Goal: Task Accomplishment & Management: Manage account settings

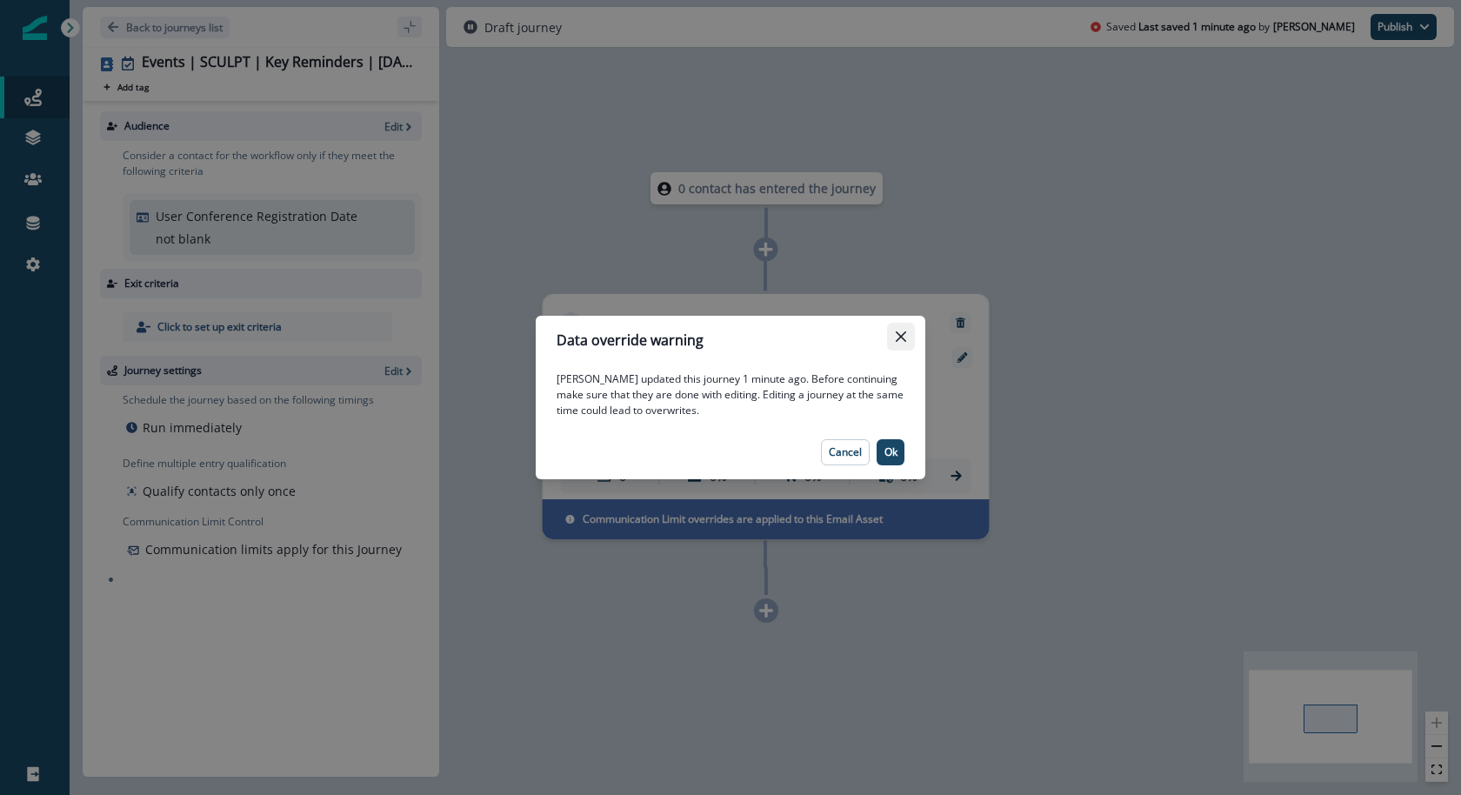
click at [903, 332] on icon "Close" at bounding box center [901, 336] width 10 height 10
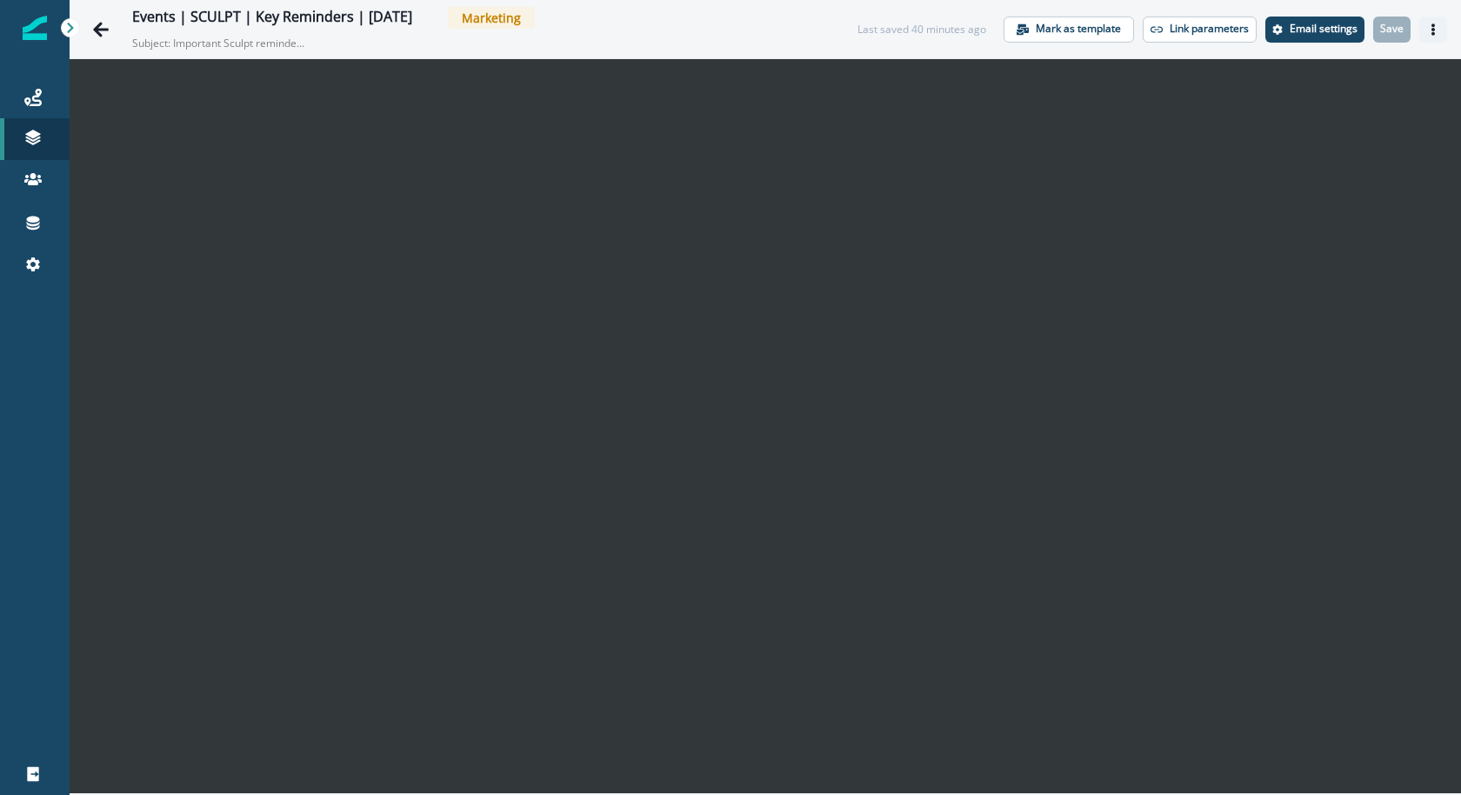
click at [1431, 26] on icon "Actions" at bounding box center [1433, 29] width 12 height 12
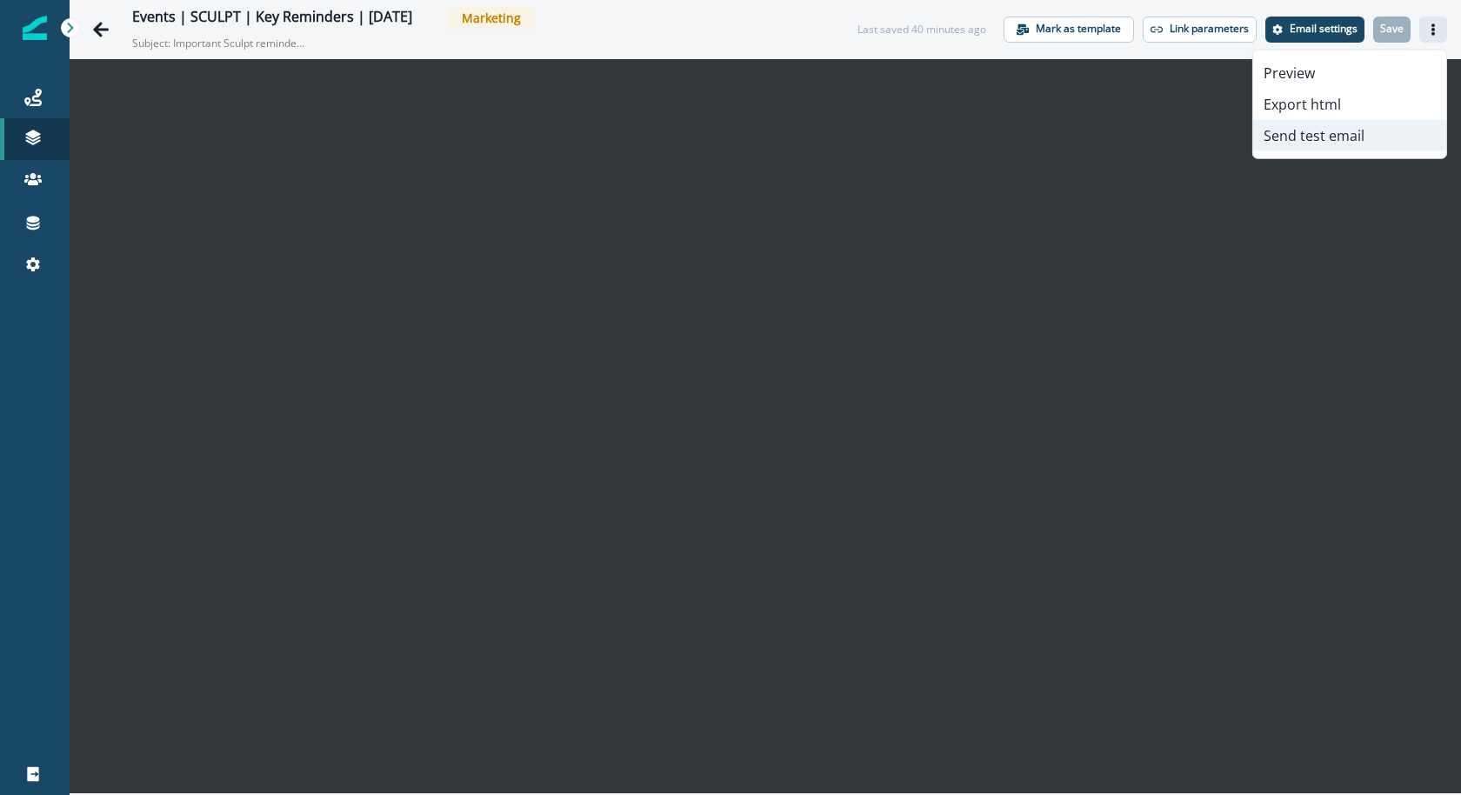
click at [1369, 138] on button "Send test email" at bounding box center [1349, 135] width 193 height 31
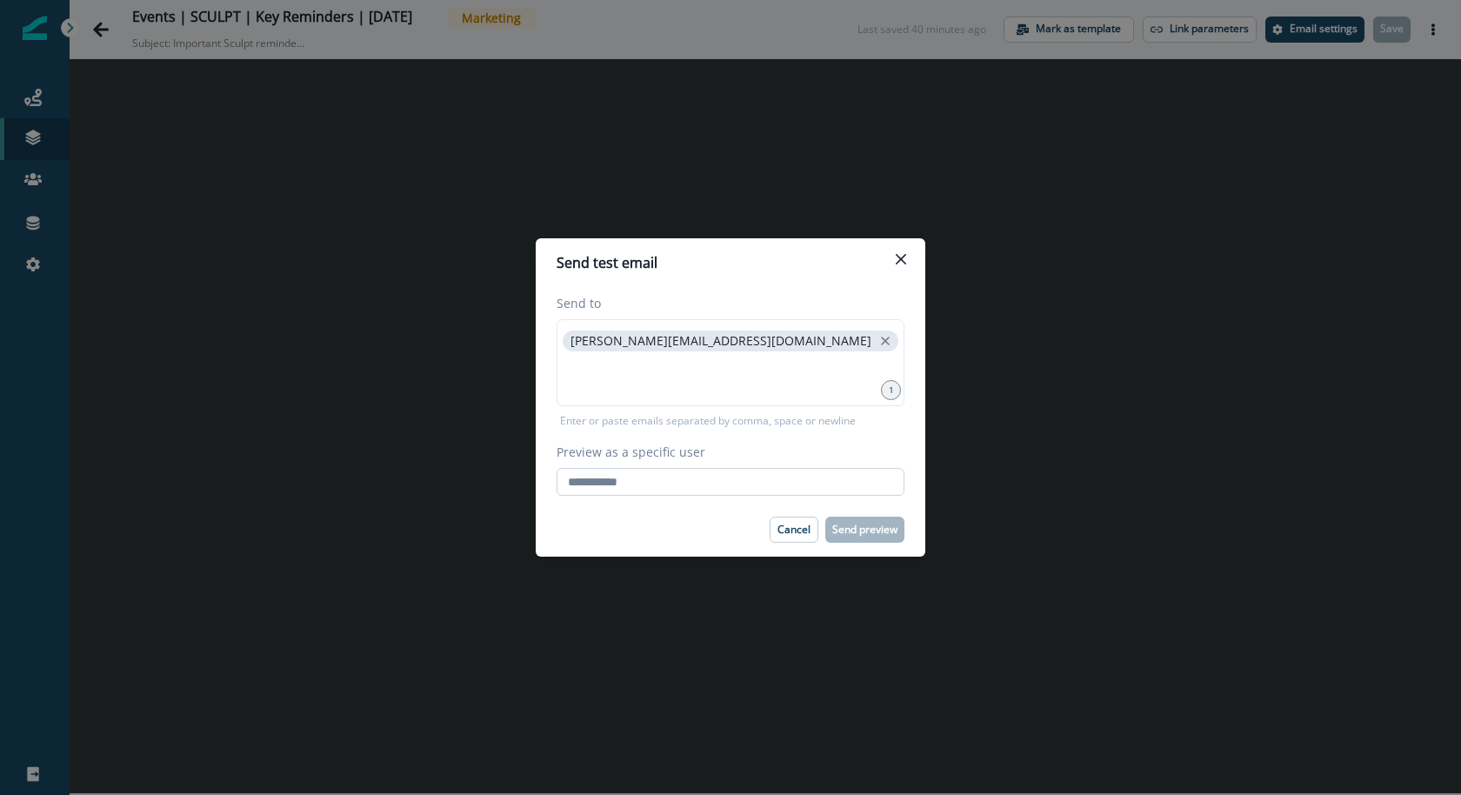
click at [836, 472] on input "Preview as a specific user" at bounding box center [731, 482] width 348 height 28
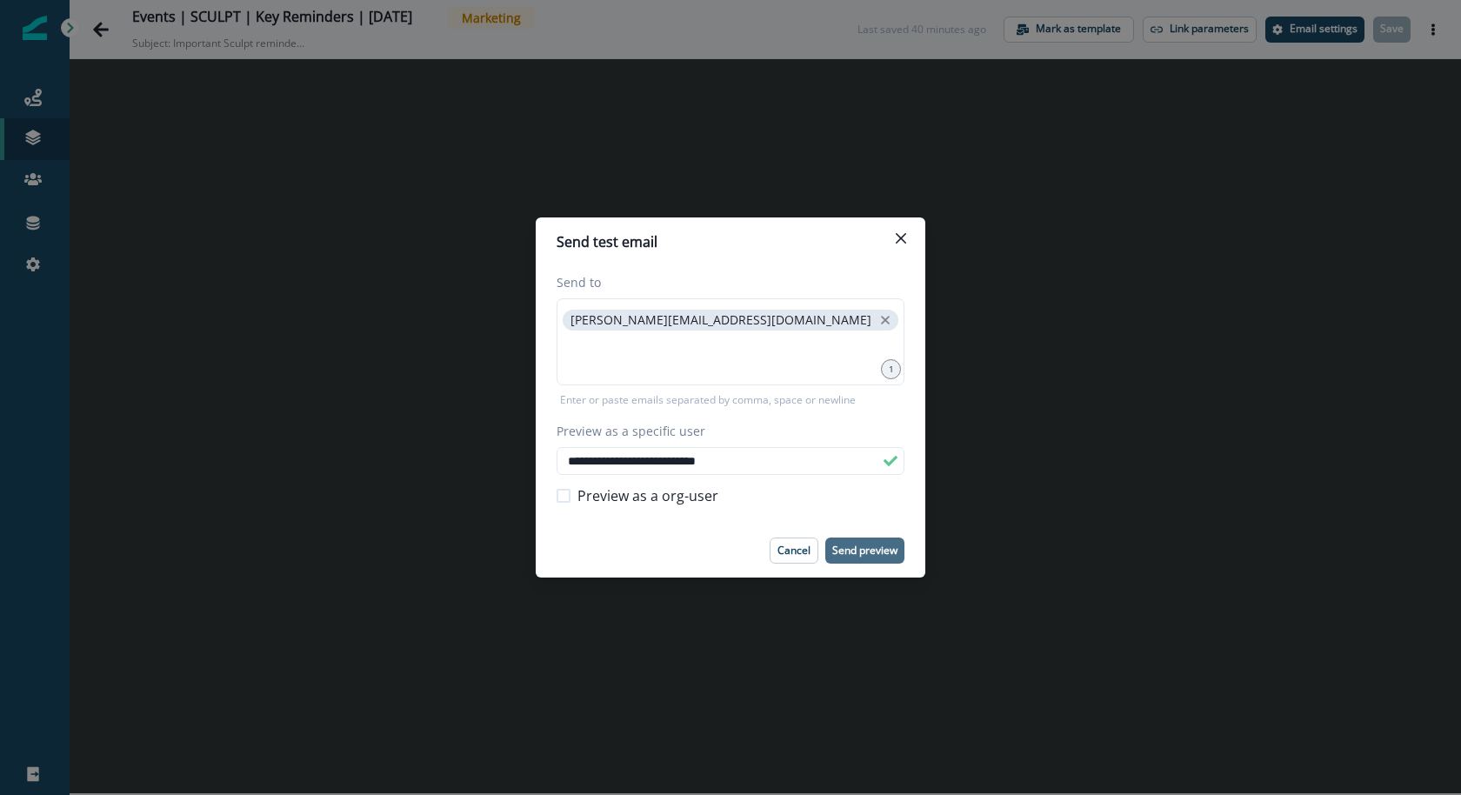
type input "**********"
click at [887, 546] on p "Send preview" at bounding box center [864, 550] width 65 height 12
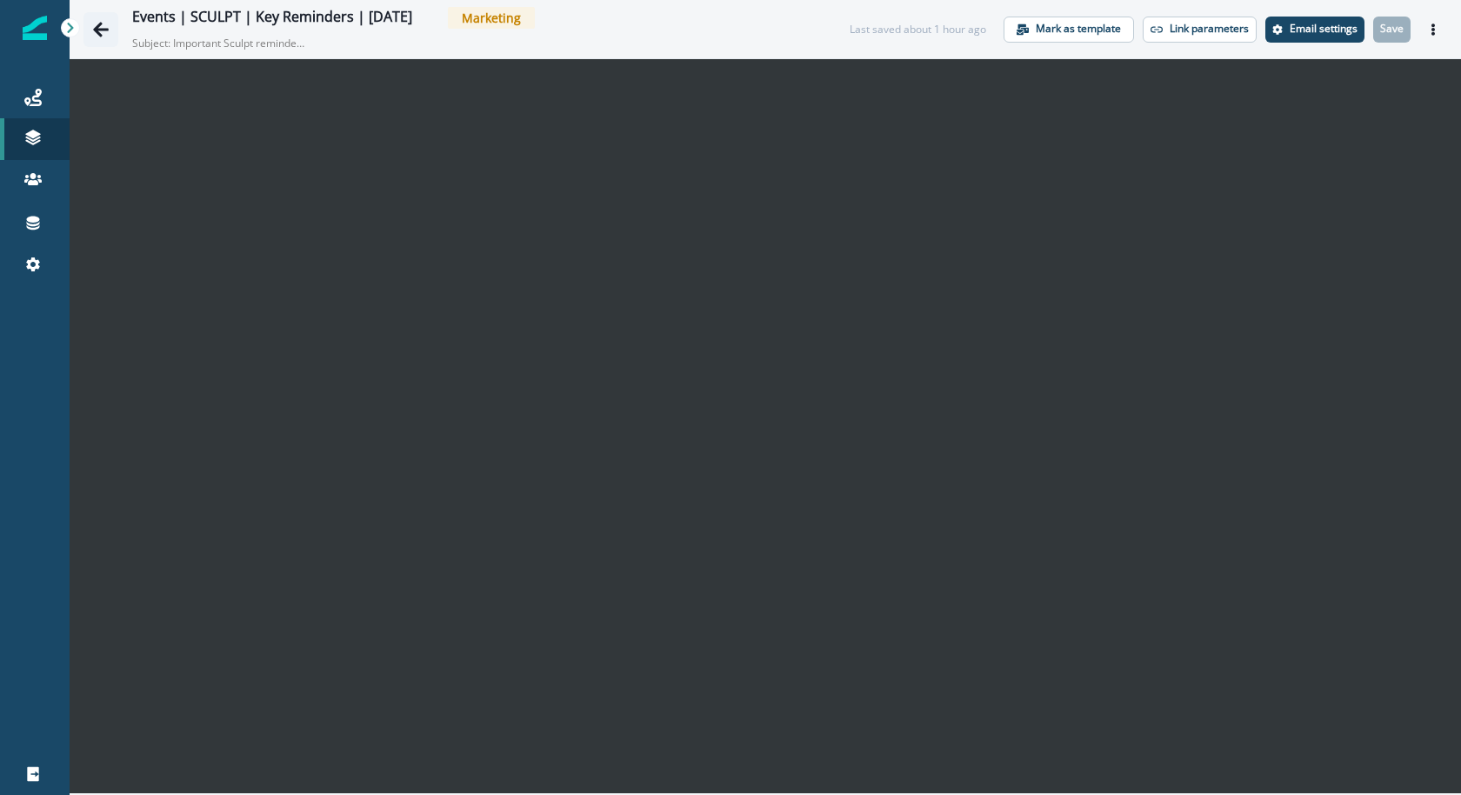
click at [110, 31] on button "Go back" at bounding box center [100, 29] width 35 height 35
click at [96, 32] on icon "Go back" at bounding box center [100, 29] width 17 height 17
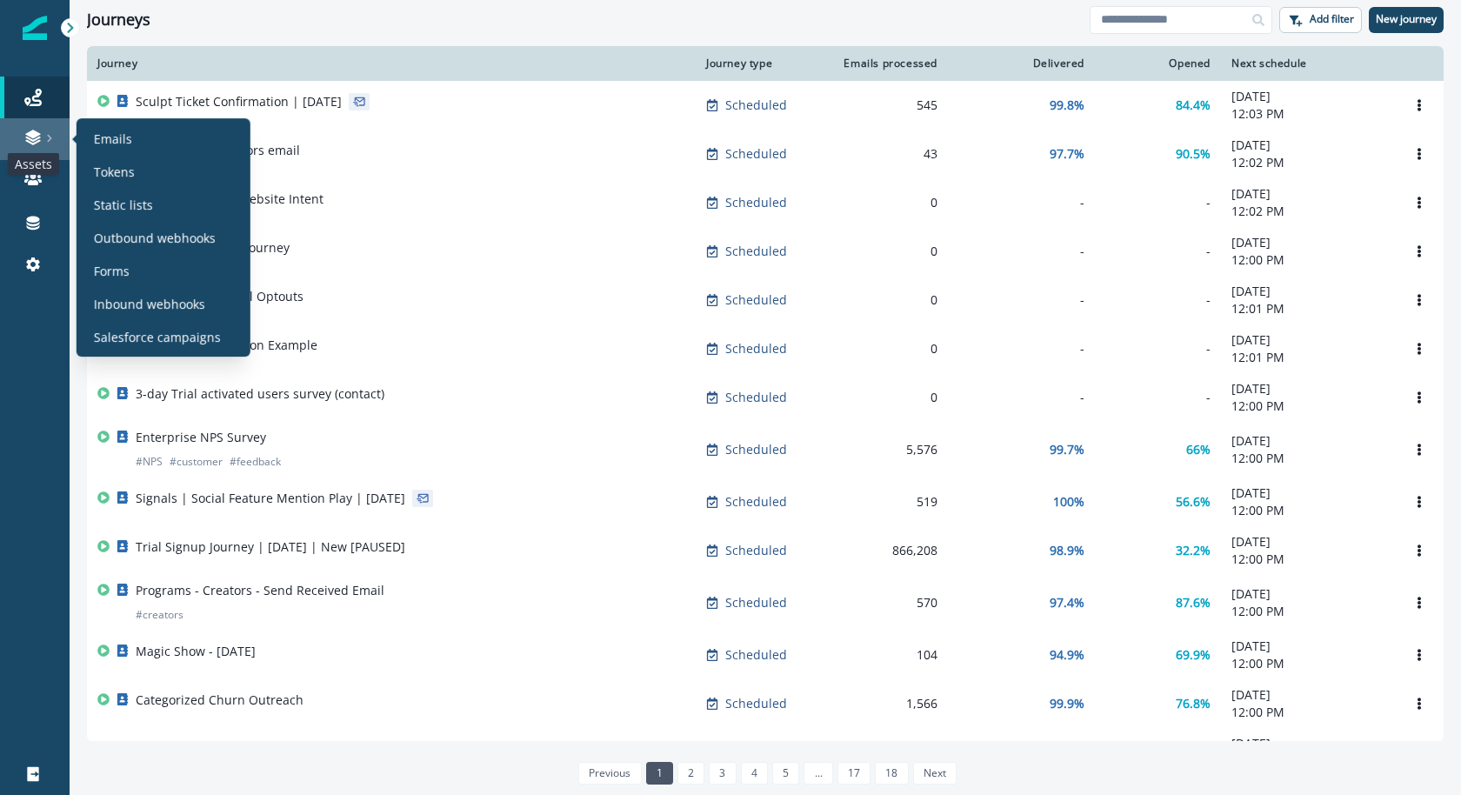
click at [37, 136] on icon at bounding box center [32, 134] width 15 height 9
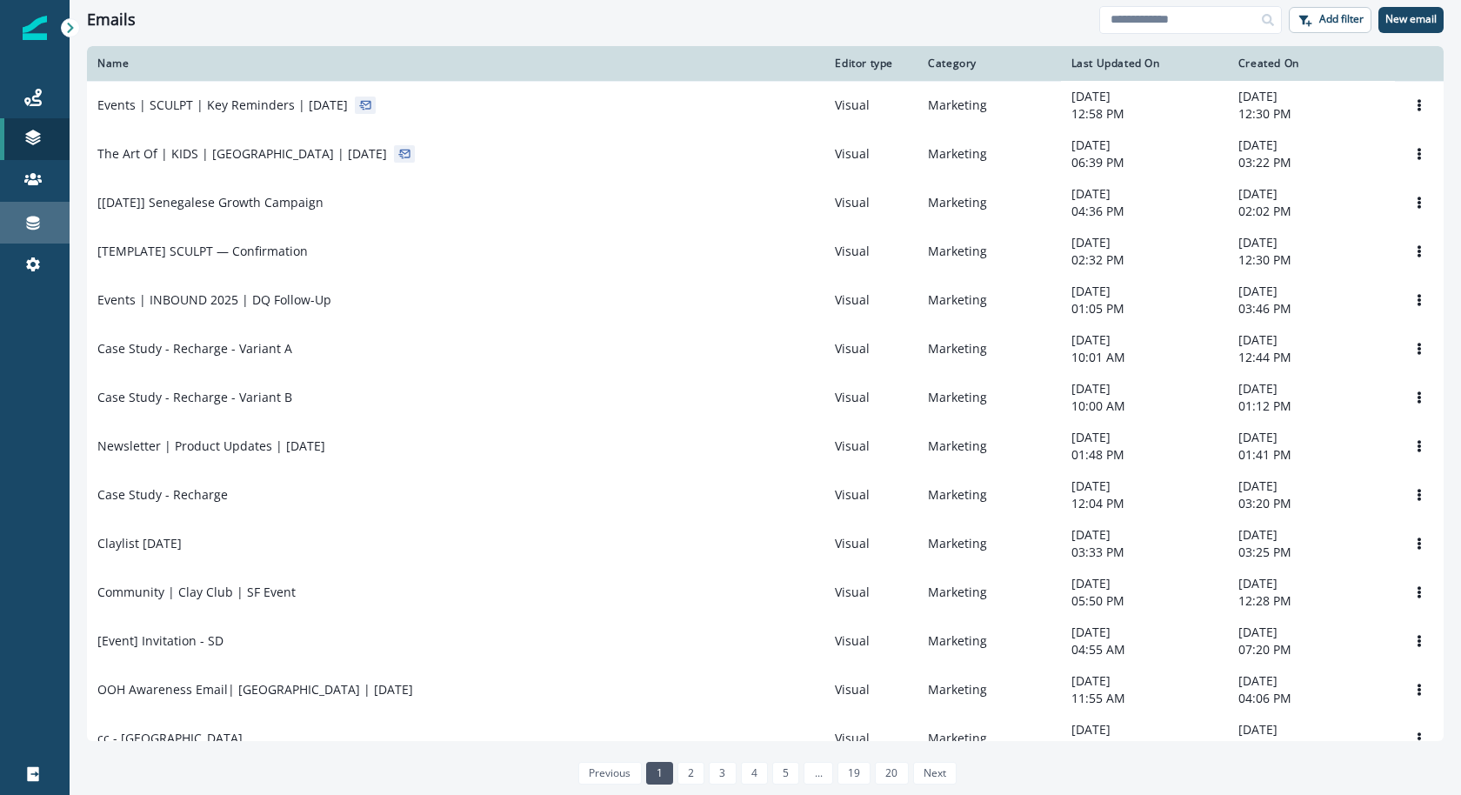
click at [37, 235] on link "Connections" at bounding box center [35, 223] width 70 height 42
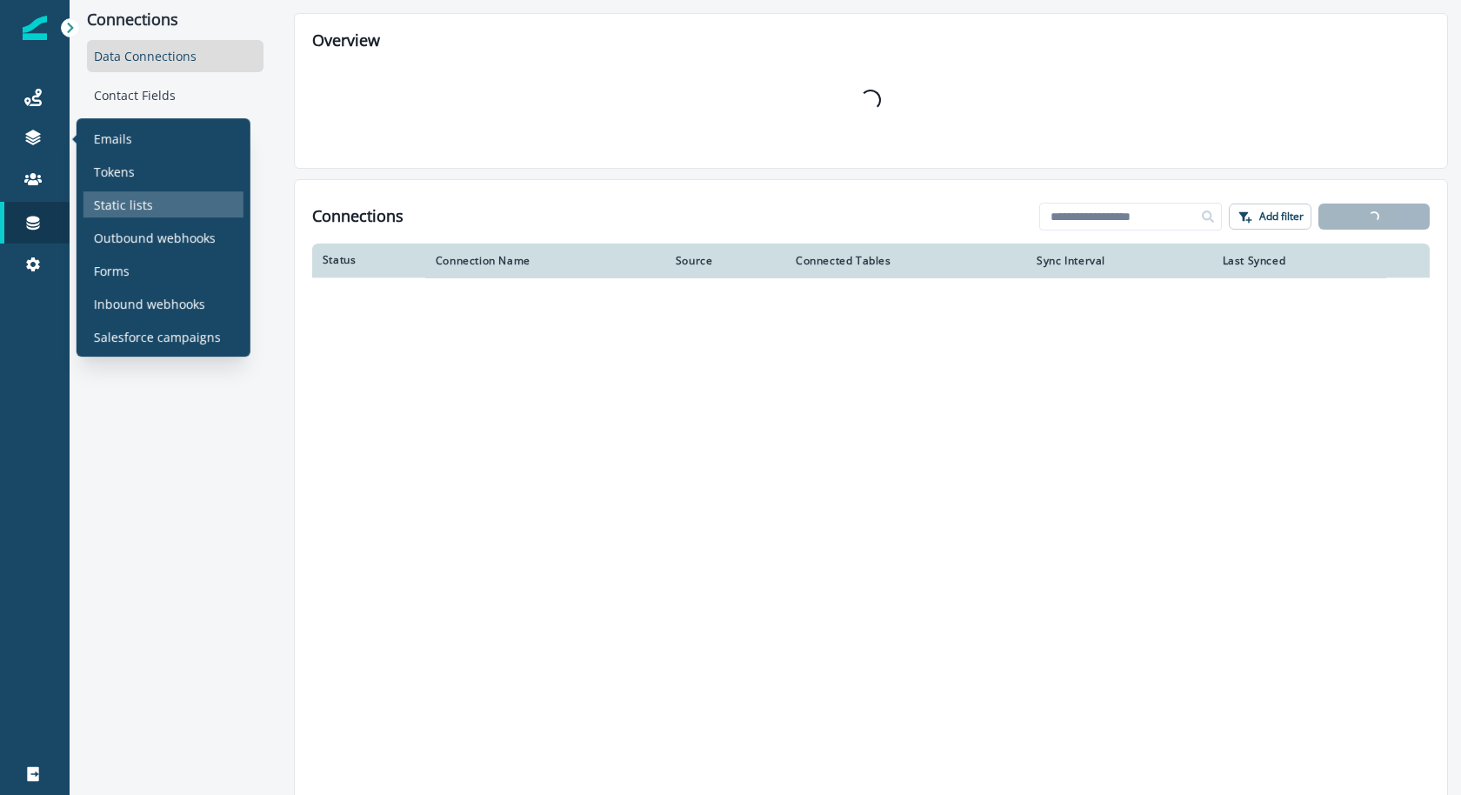
click at [152, 209] on div "Static lists" at bounding box center [163, 204] width 160 height 26
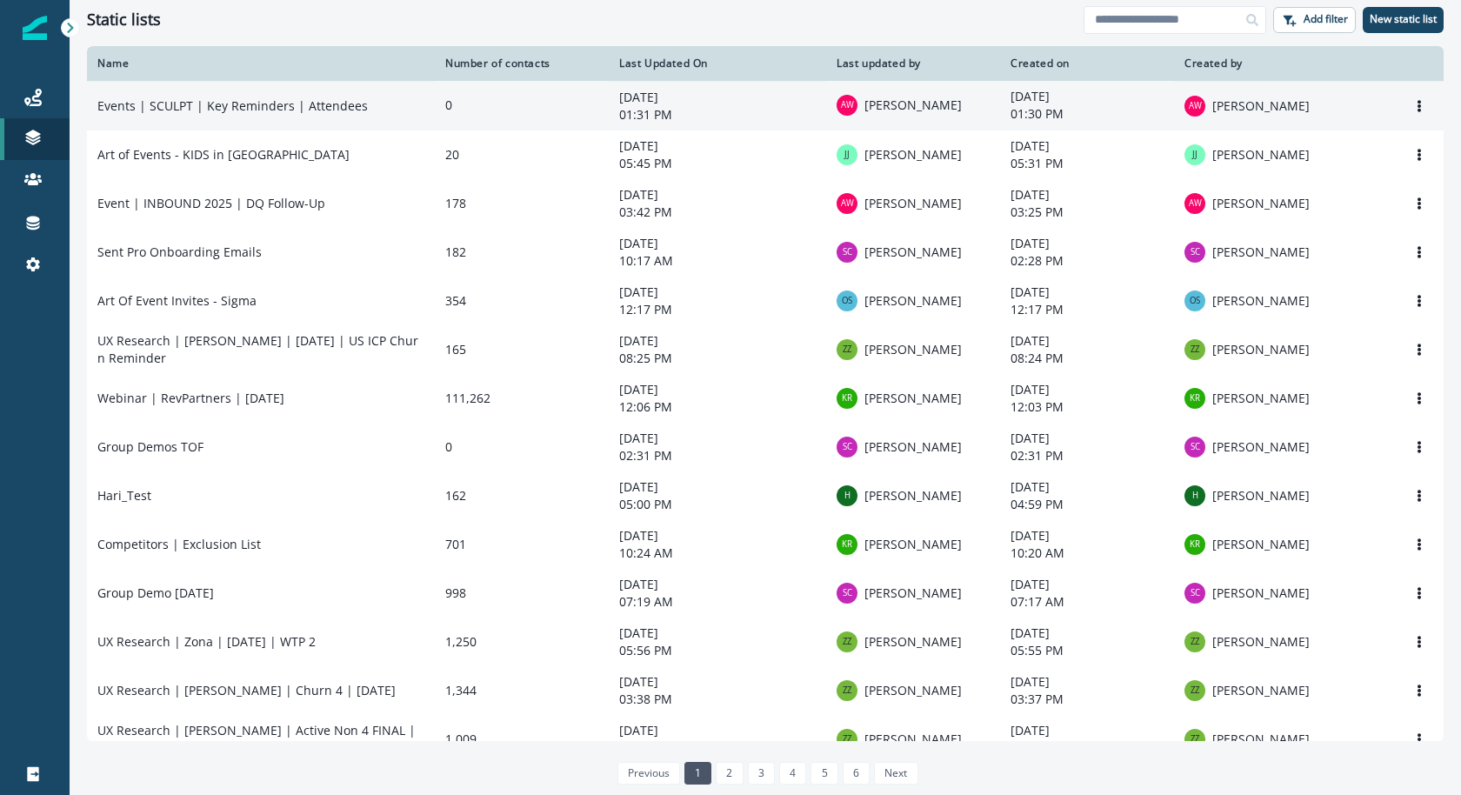
click at [728, 99] on p "[DATE]" at bounding box center [717, 97] width 197 height 17
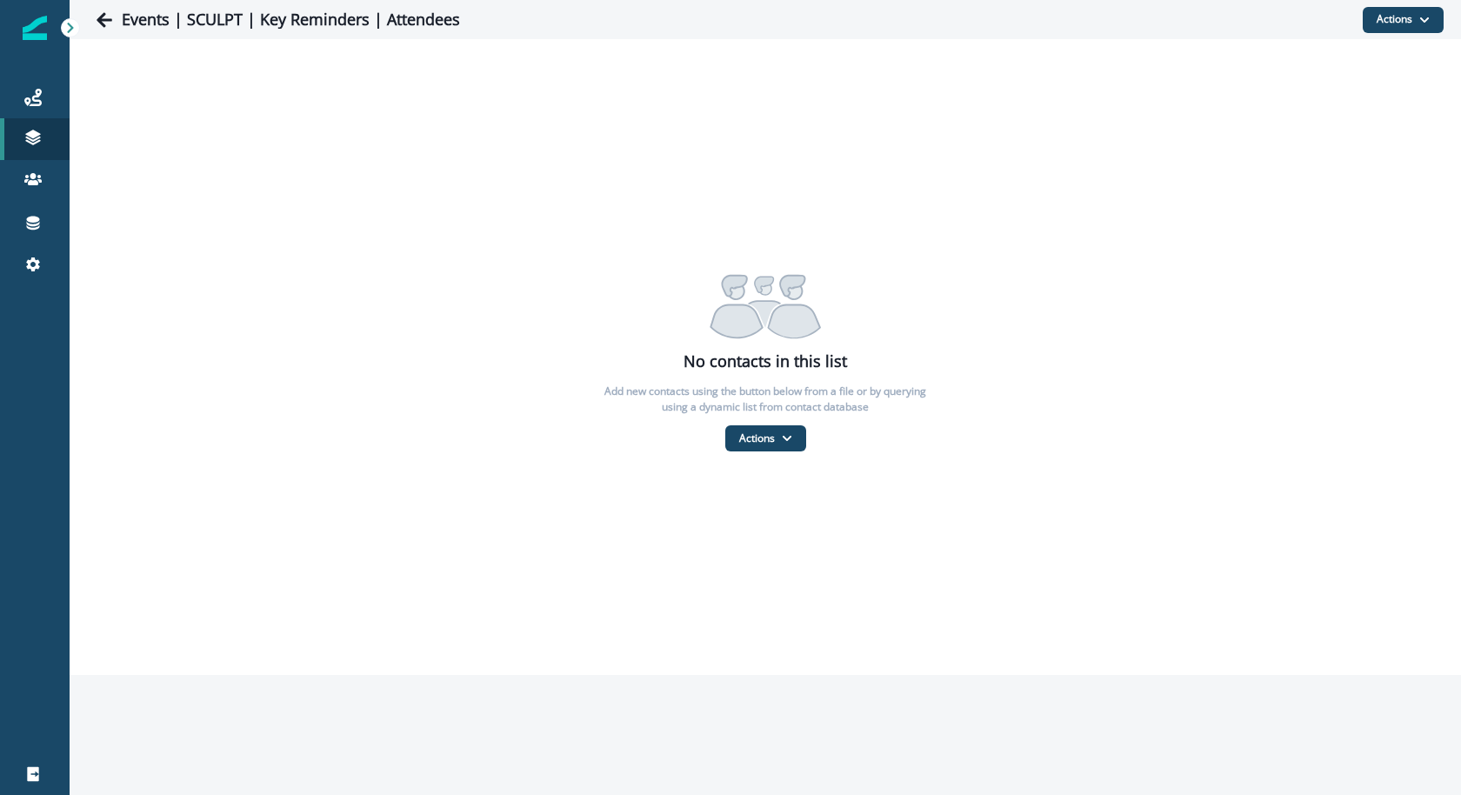
click at [342, 31] on div "Events | SCULPT | Key Reminders | Attendees" at bounding box center [725, 20] width 1276 height 35
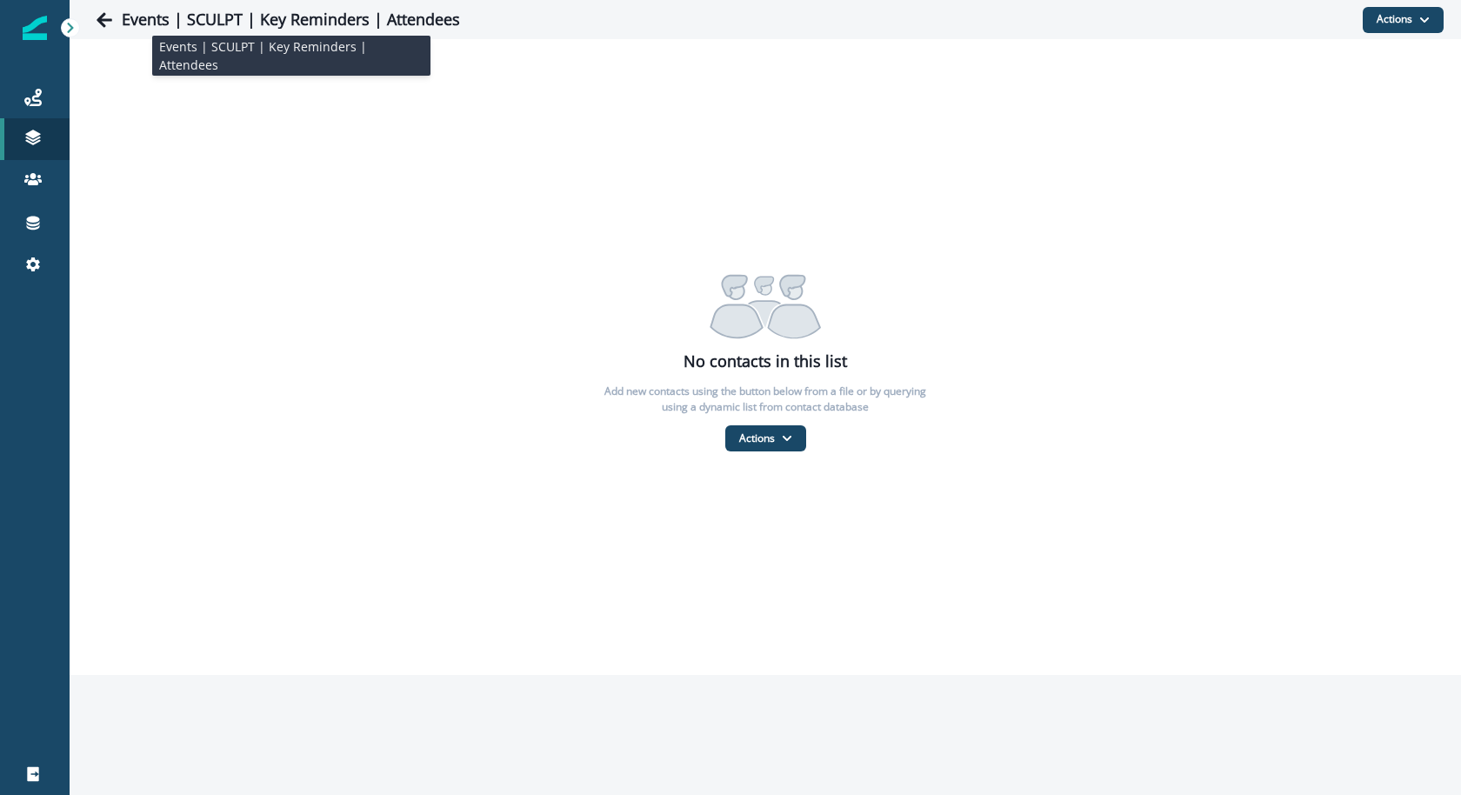
click at [342, 27] on h1 "Events | SCULPT | Key Reminders | Attendees" at bounding box center [291, 19] width 338 height 19
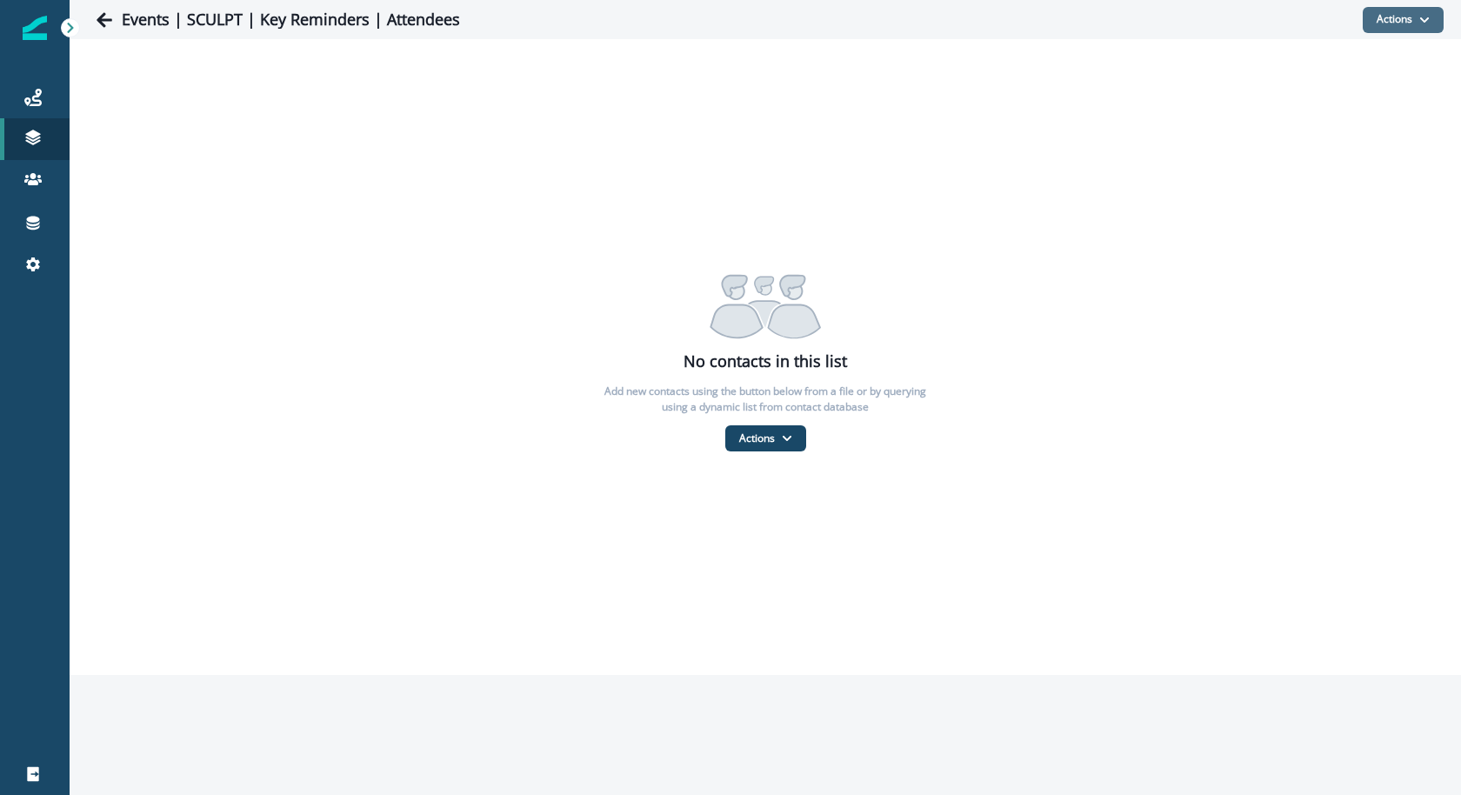
click at [1380, 16] on button "Actions" at bounding box center [1403, 20] width 81 height 26
click at [798, 430] on button "Actions" at bounding box center [765, 438] width 81 height 26
click at [784, 509] on button "From a CSV file" at bounding box center [802, 512] width 155 height 29
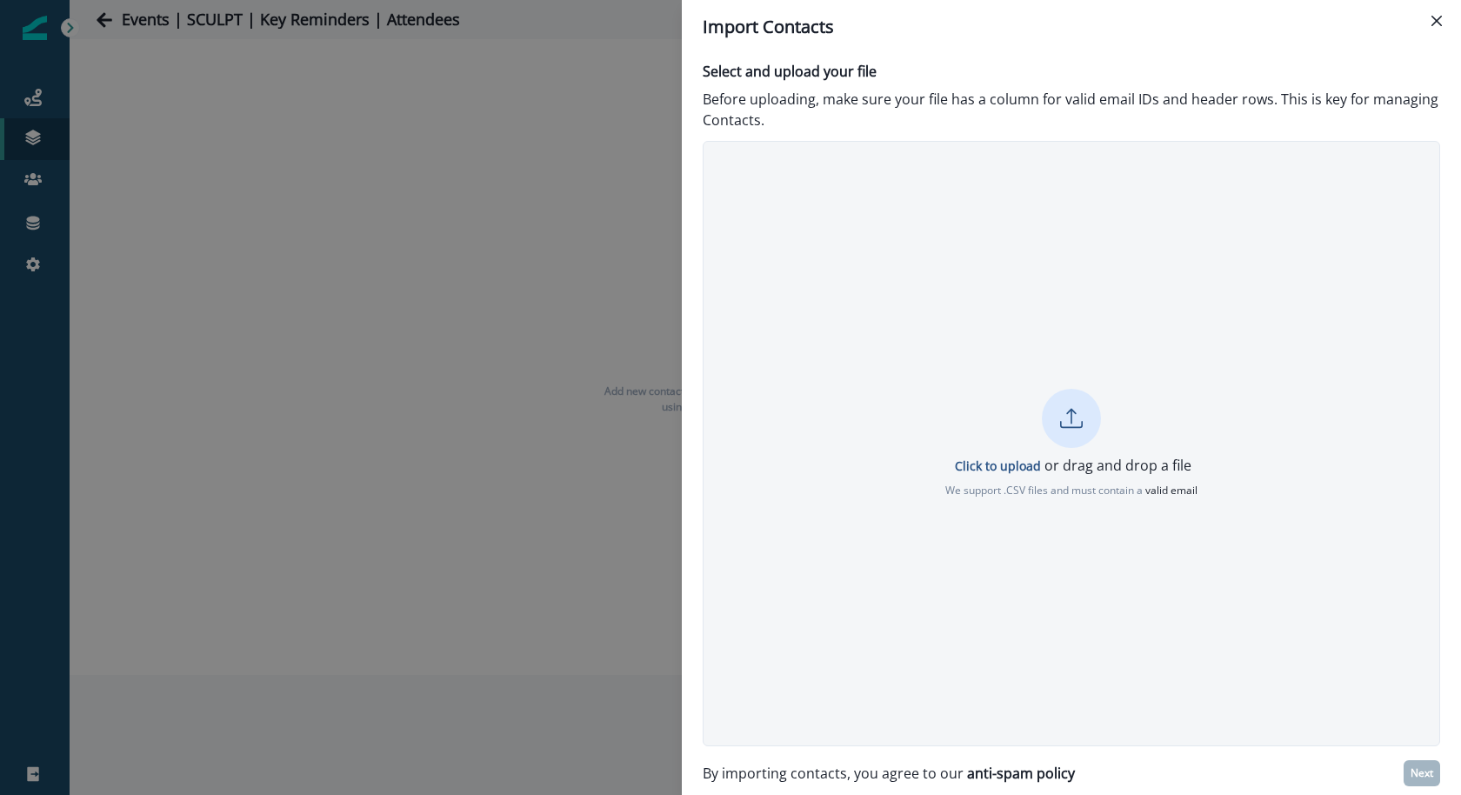
click at [1071, 371] on div "Click to upload or drag and drop a file We support .CSV files and must contain …" at bounding box center [1072, 443] width 738 height 605
click at [1069, 404] on div at bounding box center [1071, 418] width 59 height 59
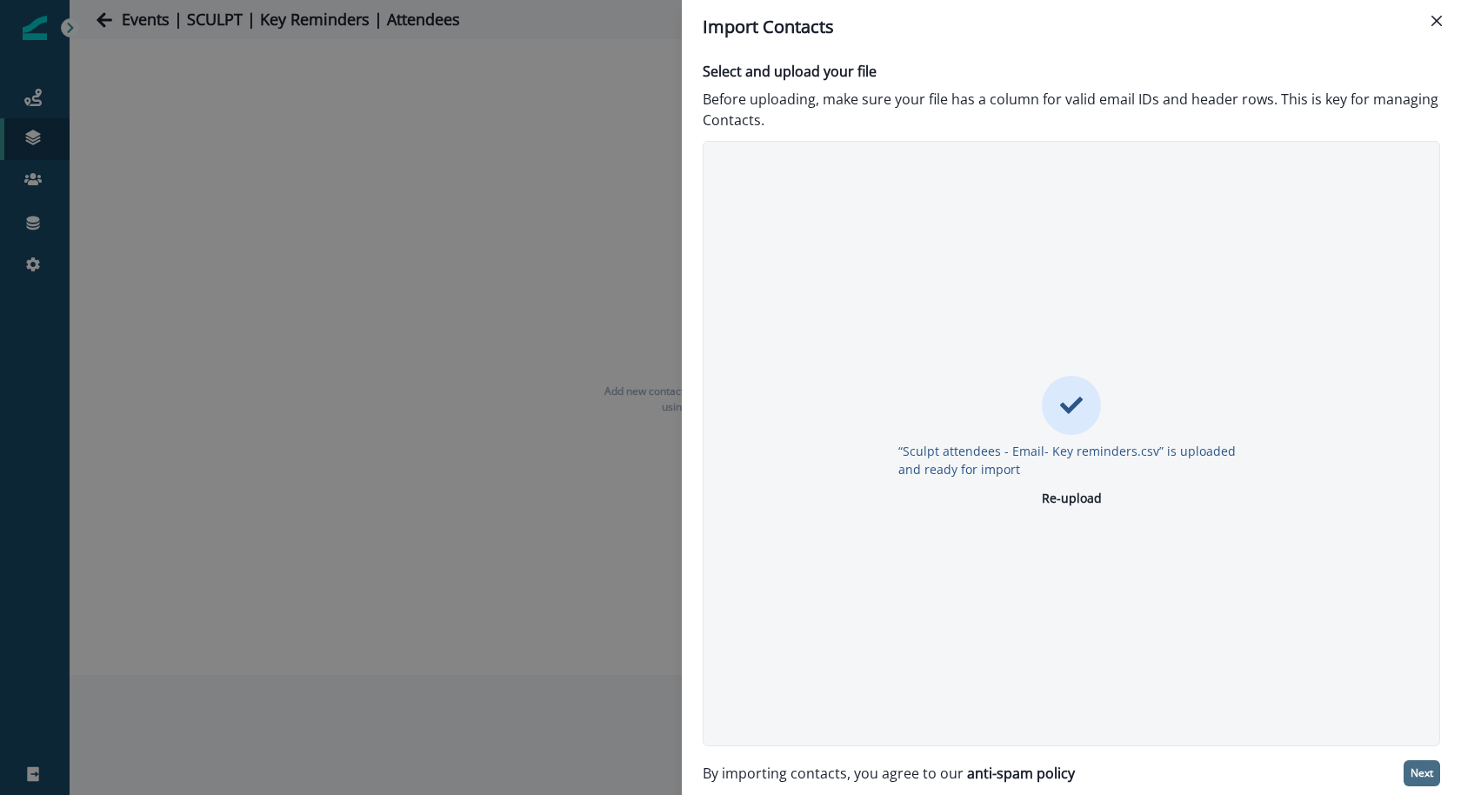
click at [1415, 771] on p "Next" at bounding box center [1422, 773] width 23 height 12
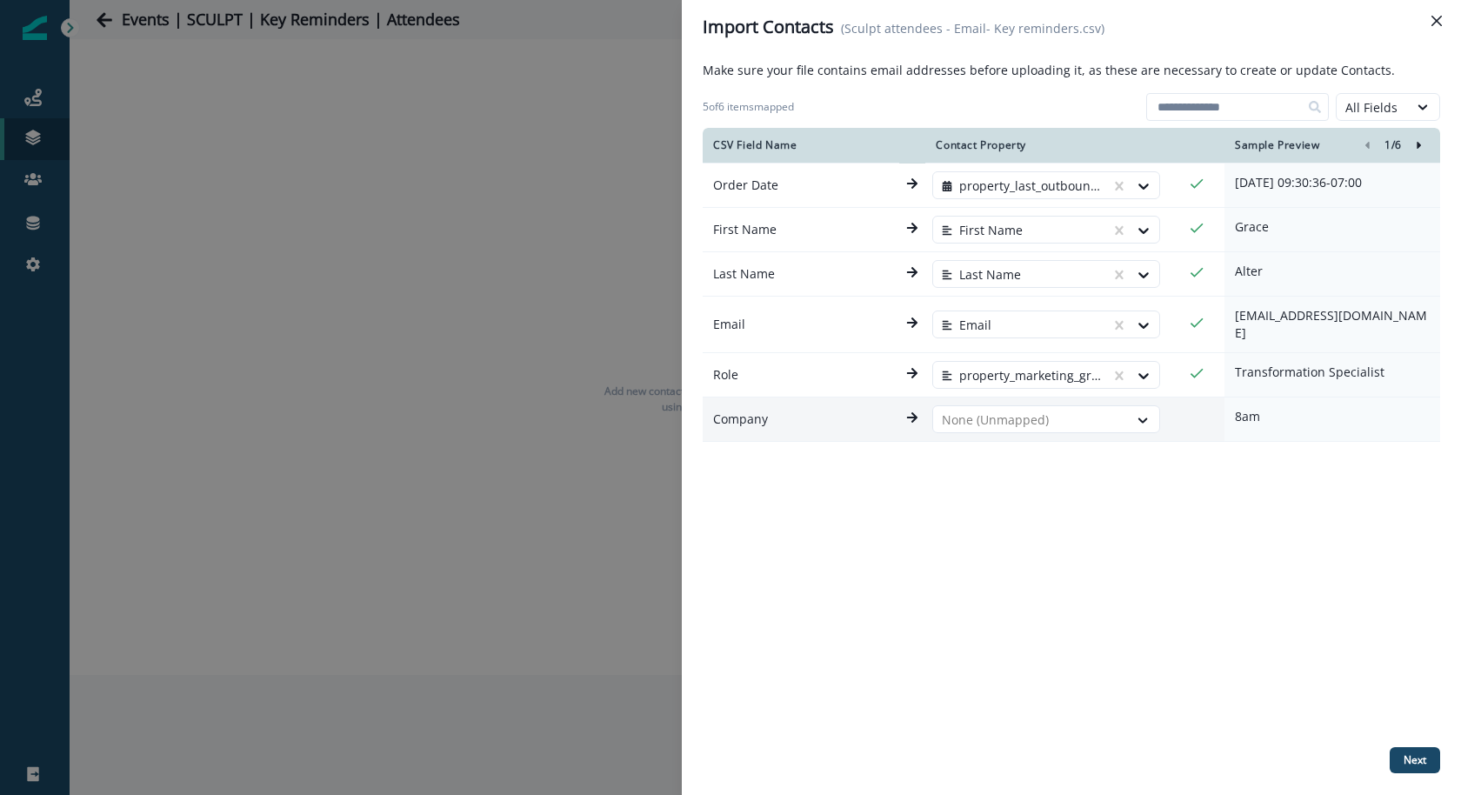
click at [1115, 463] on div "CSV Field Name Contact Property Sample Preview 1 / 6 Order Date property_last_o…" at bounding box center [1072, 434] width 738 height 612
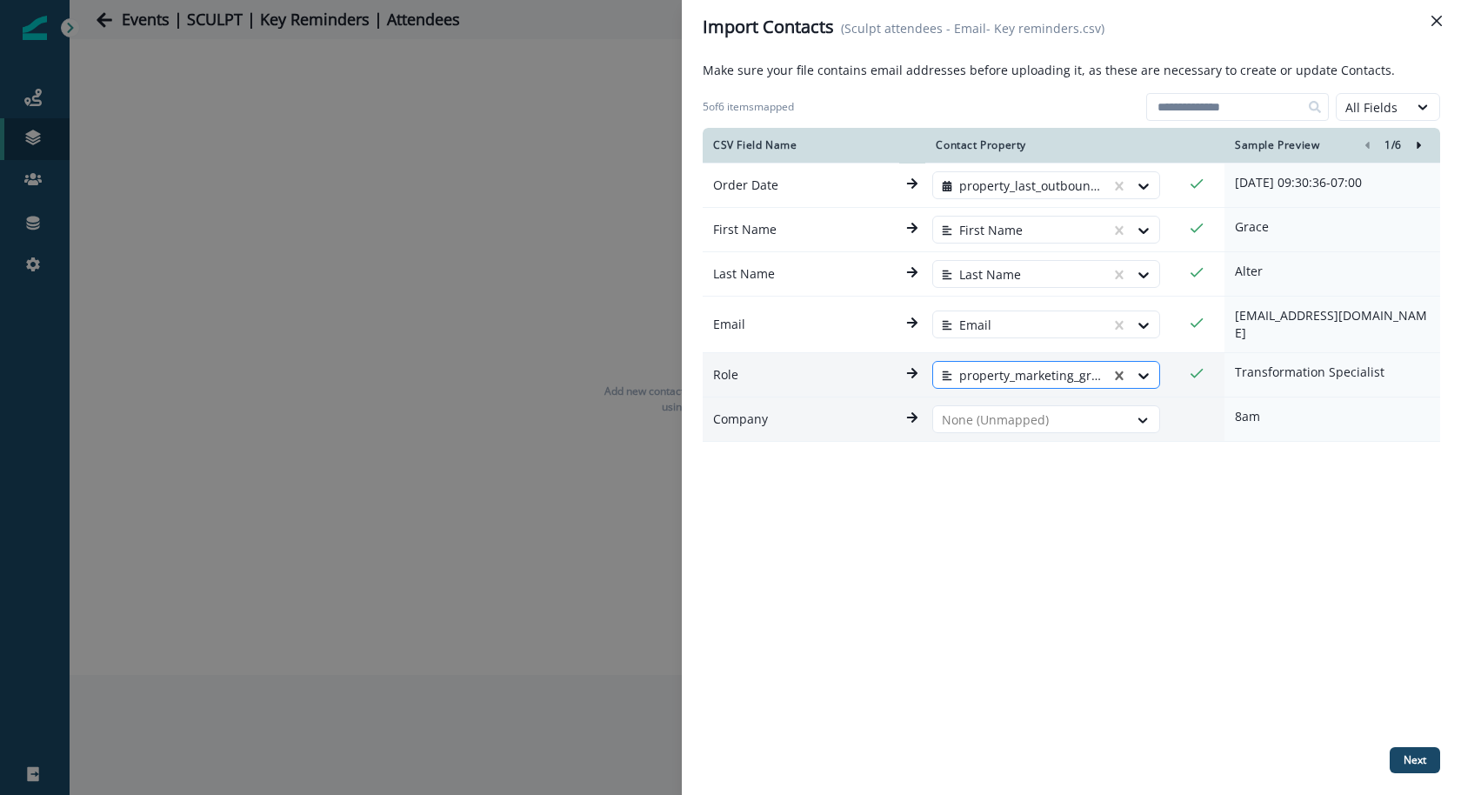
click at [1053, 365] on div at bounding box center [1022, 375] width 160 height 21
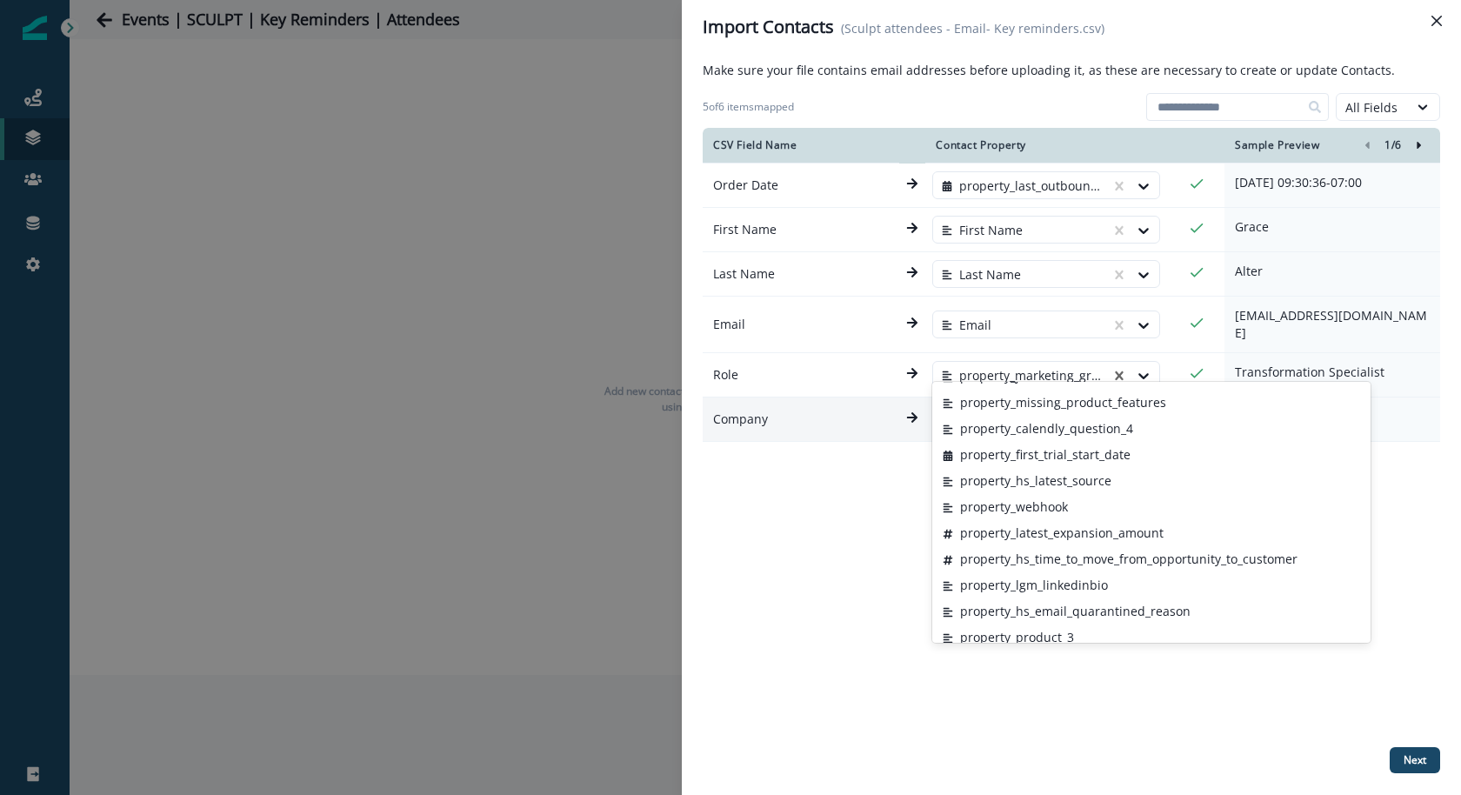
scroll to position [821, 0]
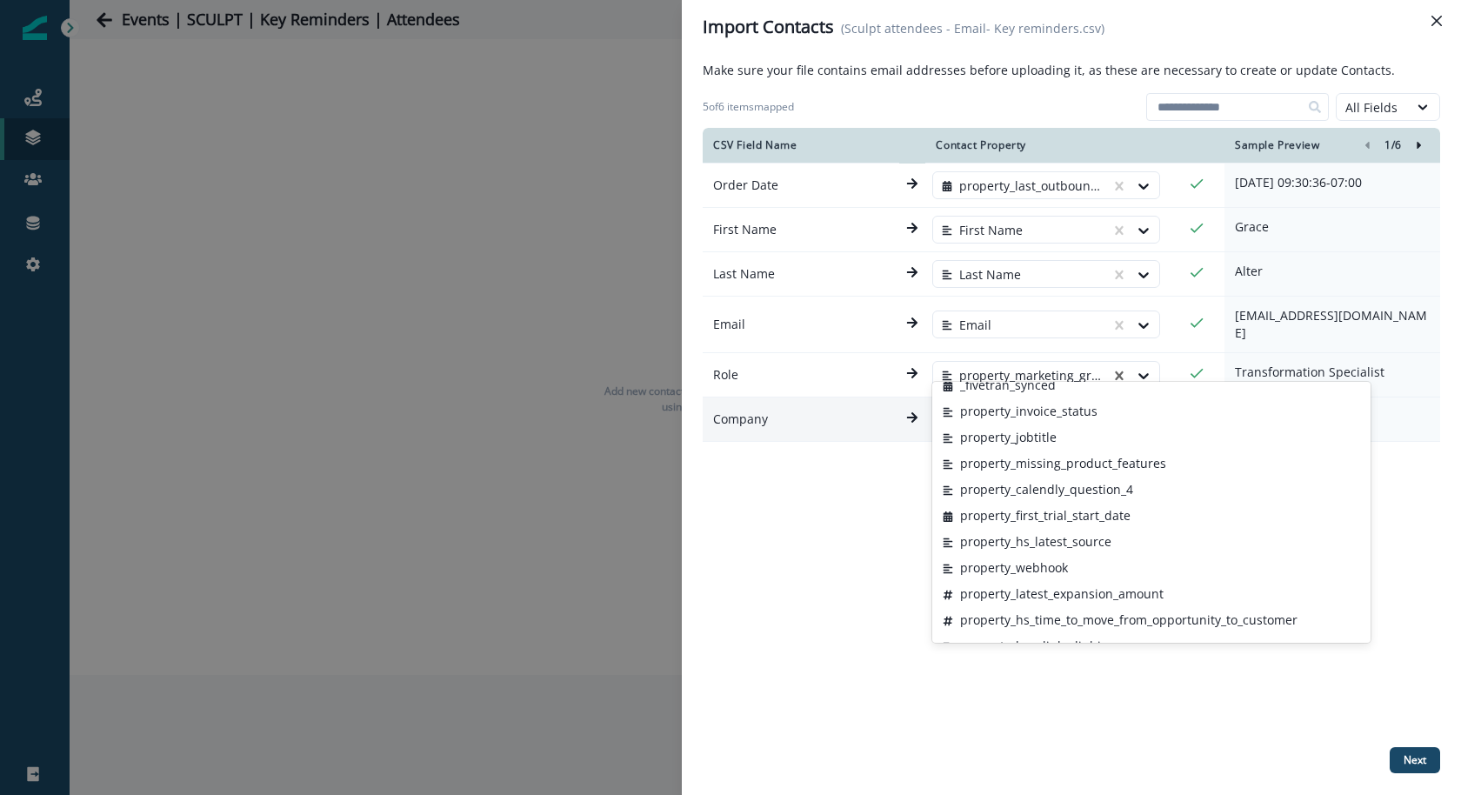
click at [823, 523] on div "CSV Field Name Contact Property Sample Preview 1 / 6 Order Date property_last_o…" at bounding box center [1072, 434] width 738 height 612
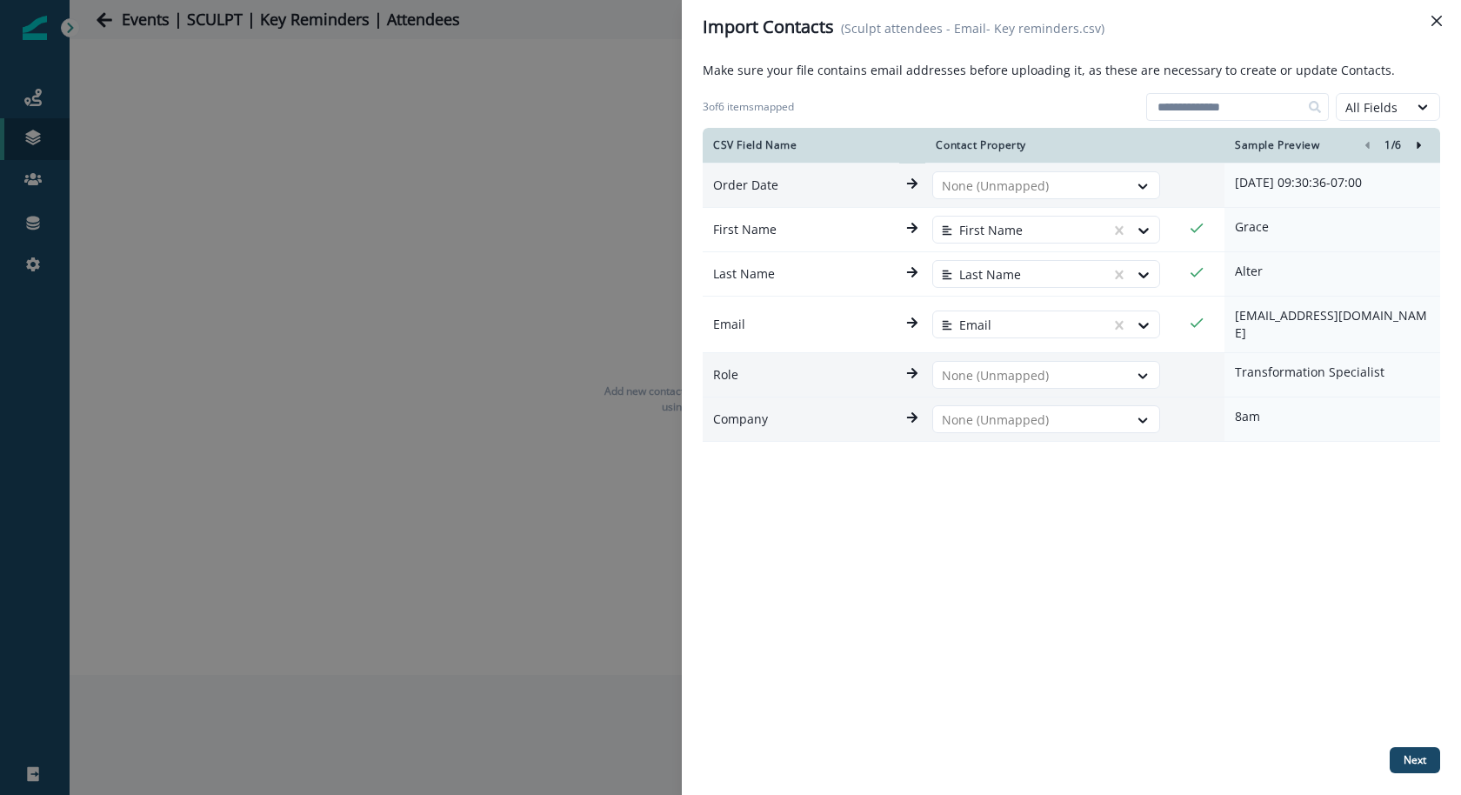
click at [1119, 541] on div "CSV Field Name Contact Property Sample Preview 1 / 6 Order Date None (Unmapped)…" at bounding box center [1072, 434] width 738 height 612
click at [1401, 764] on button "Next" at bounding box center [1415, 760] width 50 height 26
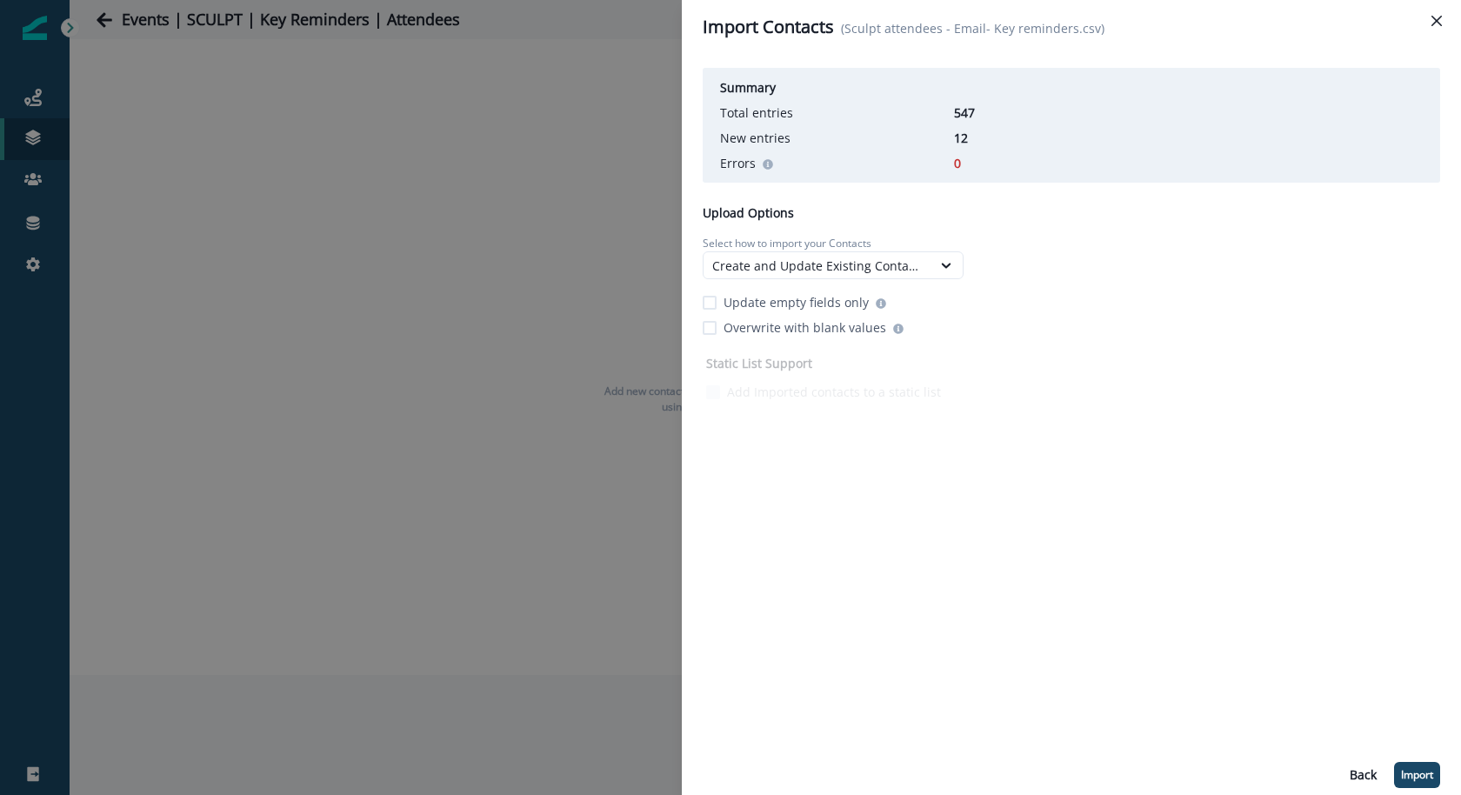
click at [793, 304] on p "Update empty fields only" at bounding box center [796, 302] width 145 height 18
click at [1408, 773] on p "Import" at bounding box center [1417, 775] width 32 height 12
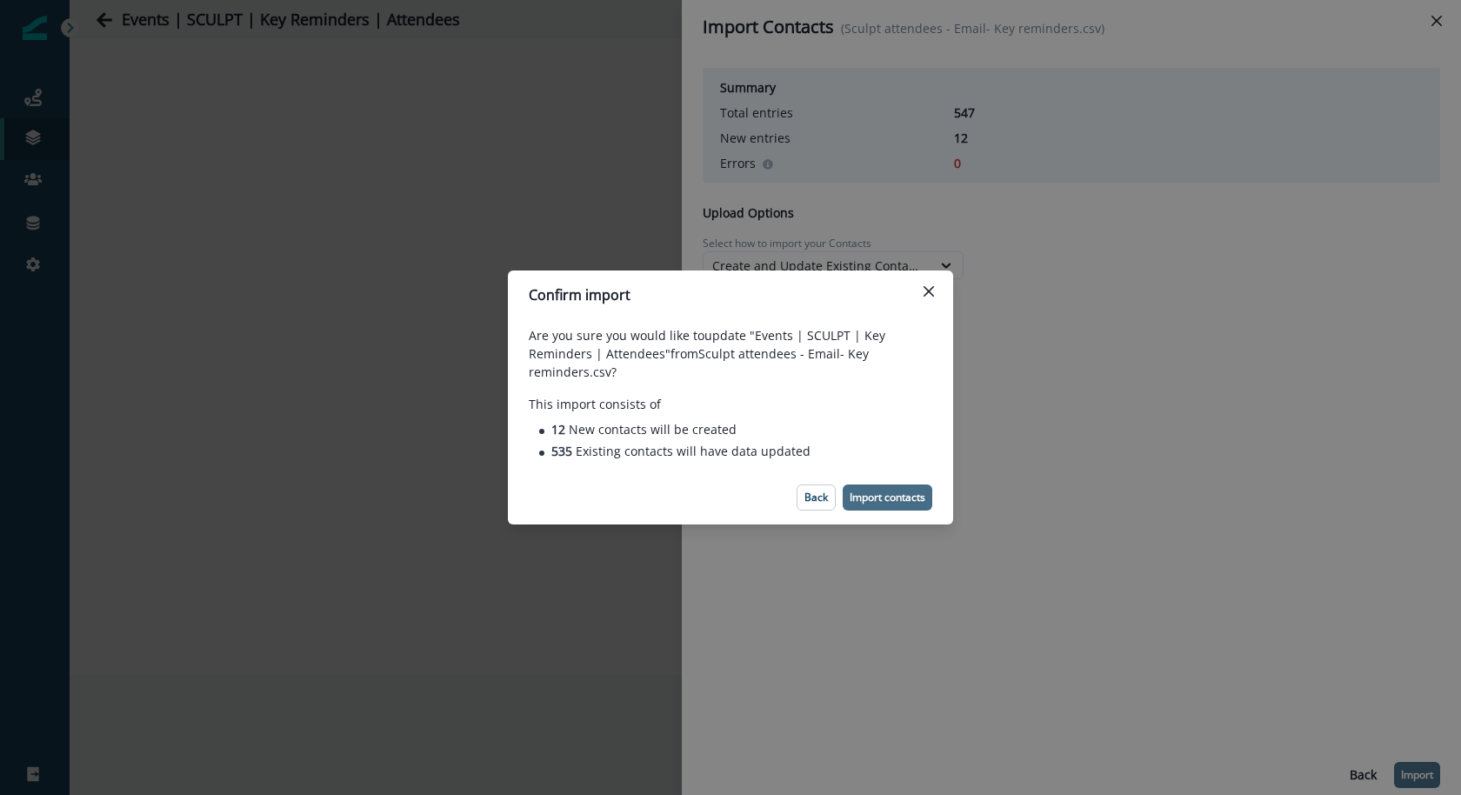
click at [887, 495] on p "Import contacts" at bounding box center [888, 497] width 76 height 12
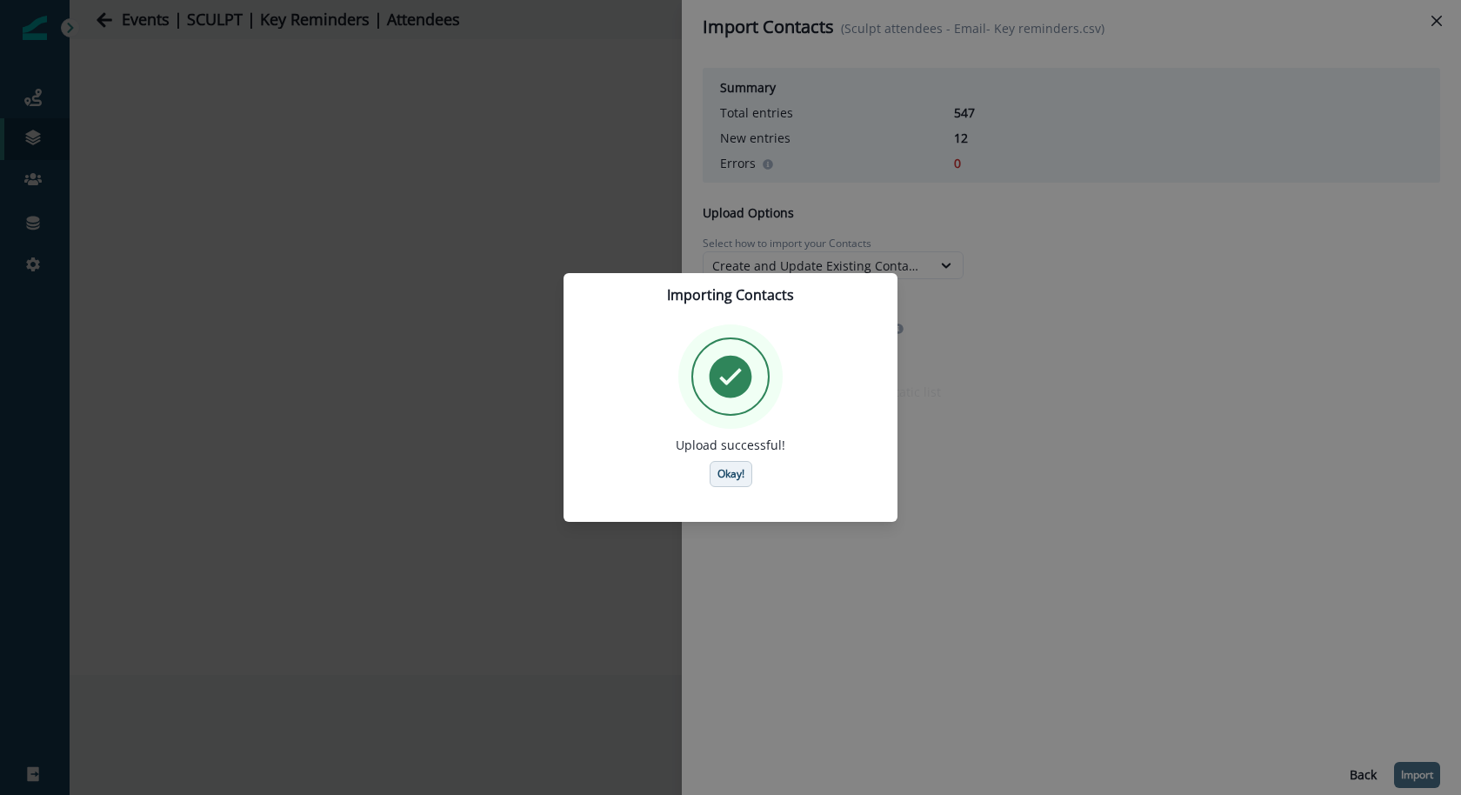
click at [718, 476] on p "Okay!" at bounding box center [731, 474] width 27 height 12
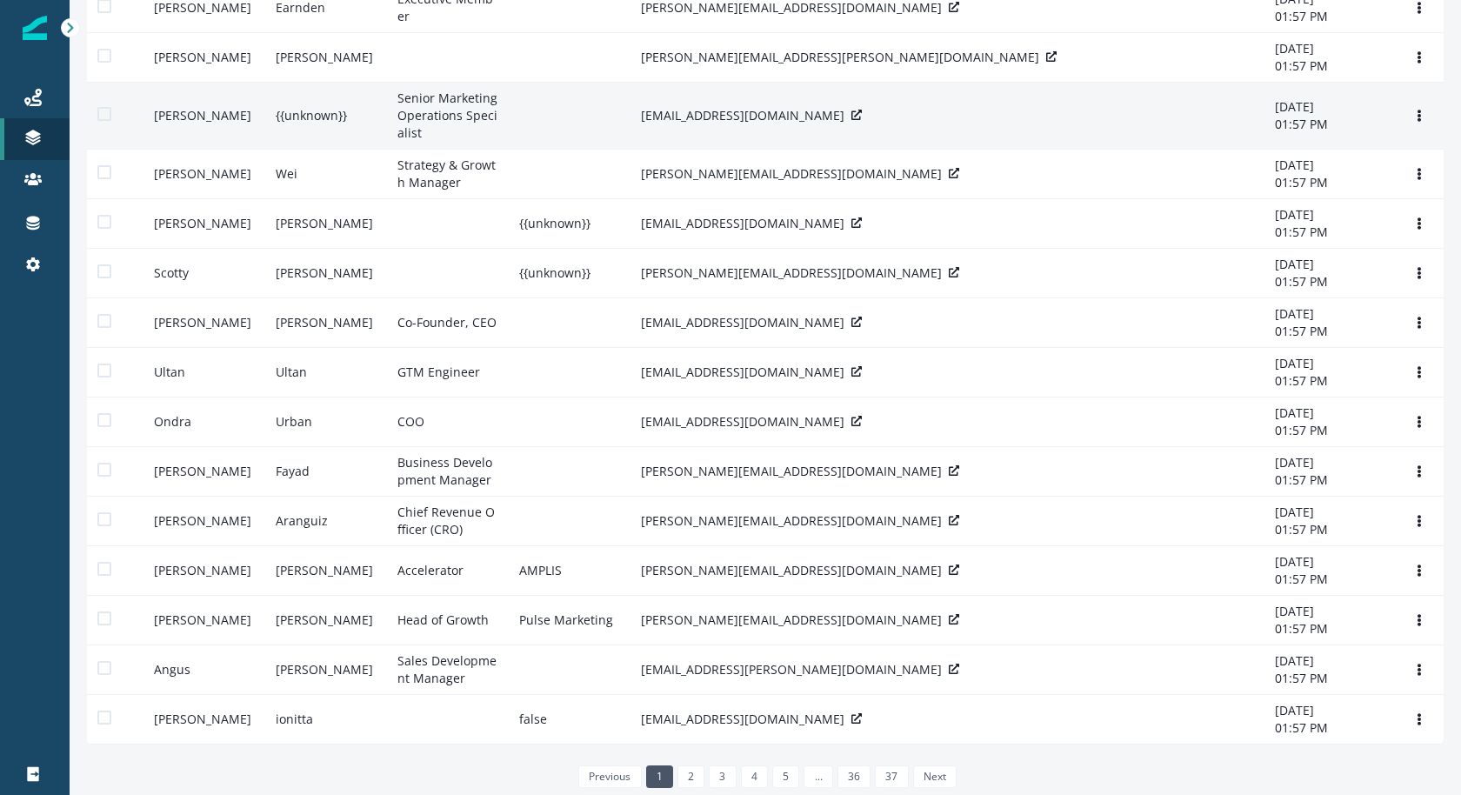
scroll to position [334, 0]
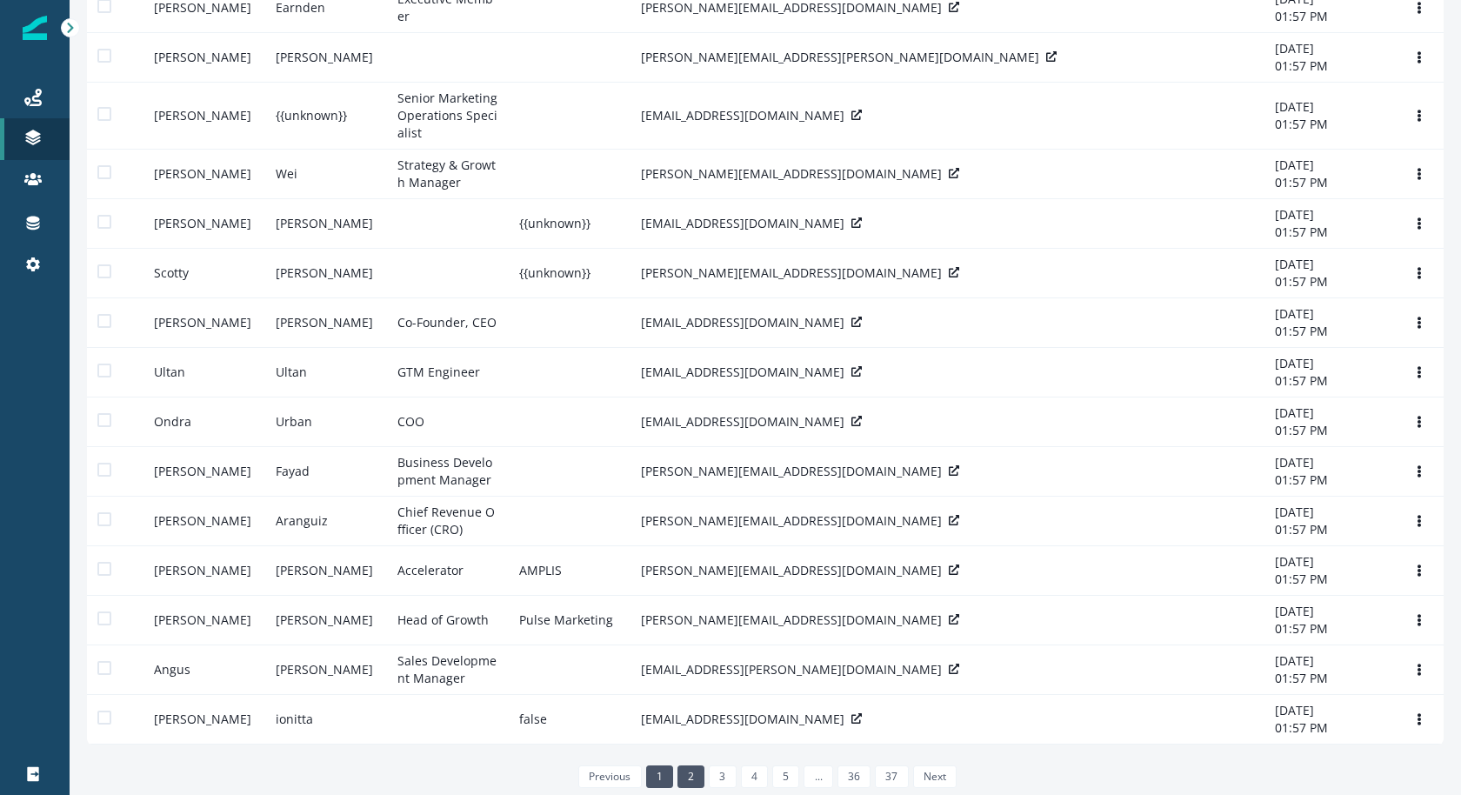
click at [694, 766] on link "2" at bounding box center [691, 776] width 27 height 23
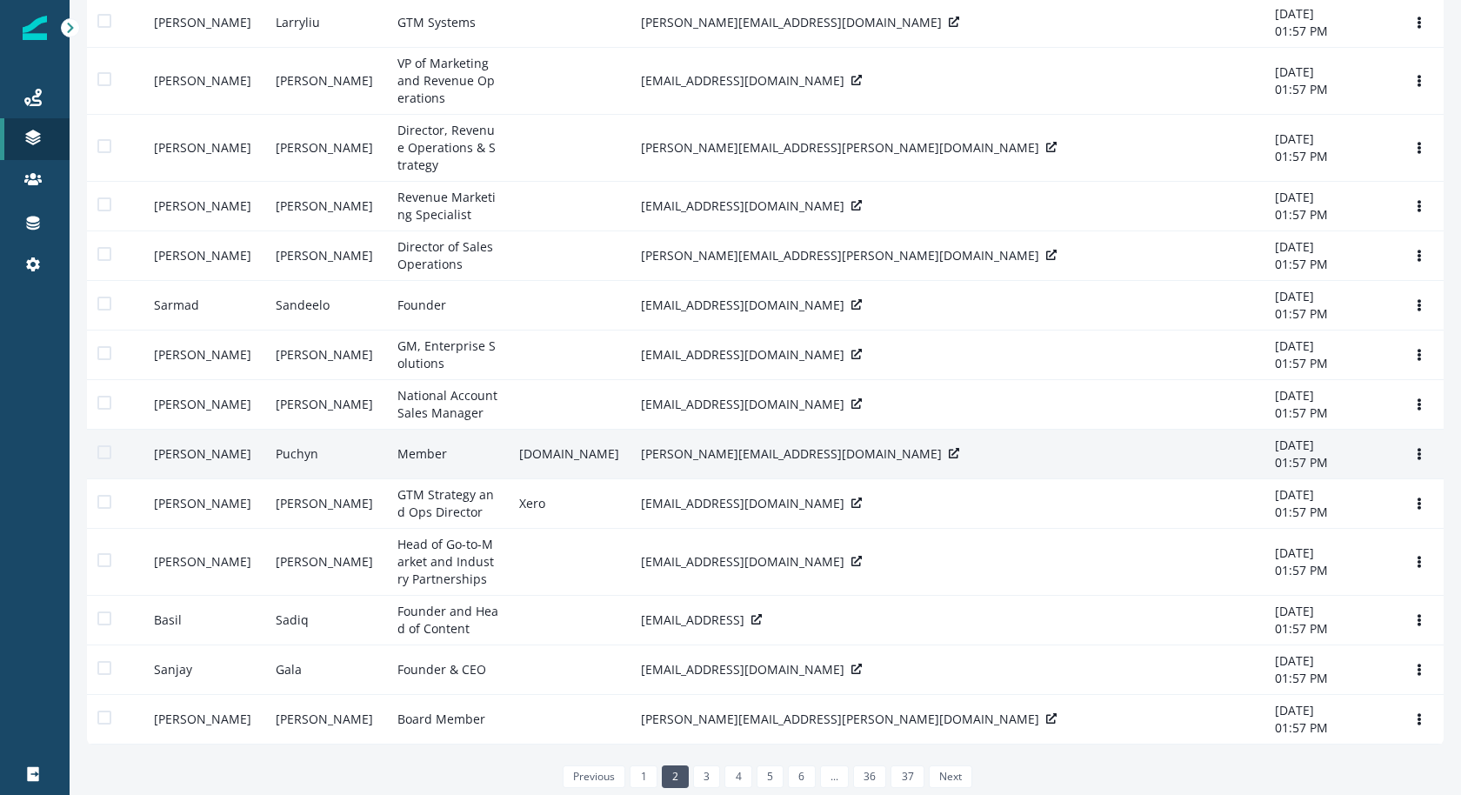
scroll to position [334, 0]
